Goal: Task Accomplishment & Management: Use online tool/utility

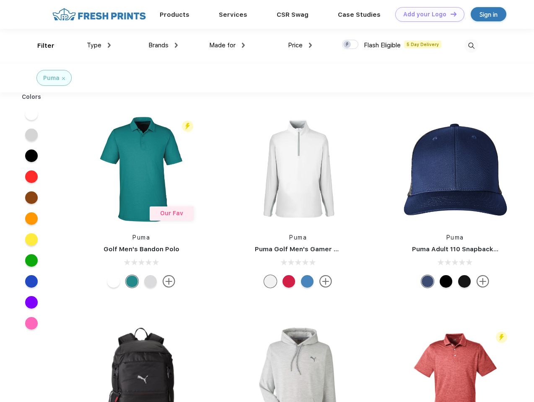
click at [426, 14] on link "Add your Logo Design Tool" at bounding box center [429, 14] width 69 height 15
click at [0, 0] on div "Design Tool" at bounding box center [0, 0] width 0 height 0
click at [450, 14] on link "Add your Logo Design Tool" at bounding box center [429, 14] width 69 height 15
click at [40, 46] on div "Filter" at bounding box center [45, 46] width 17 height 10
click at [99, 45] on span "Type" at bounding box center [94, 45] width 15 height 8
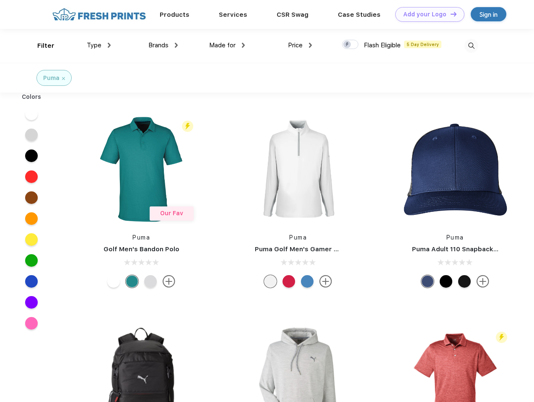
click at [163, 45] on span "Brands" at bounding box center [158, 45] width 20 height 8
click at [227, 45] on span "Made for" at bounding box center [222, 45] width 26 height 8
click at [300, 45] on span "Price" at bounding box center [295, 45] width 15 height 8
click at [350, 45] on div at bounding box center [350, 44] width 16 height 9
click at [347, 45] on input "checkbox" at bounding box center [344, 41] width 5 height 5
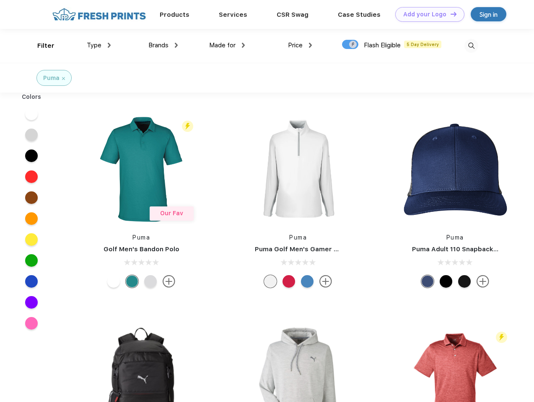
click at [471, 46] on img at bounding box center [471, 46] width 14 height 14
